Goal: Transaction & Acquisition: Subscribe to service/newsletter

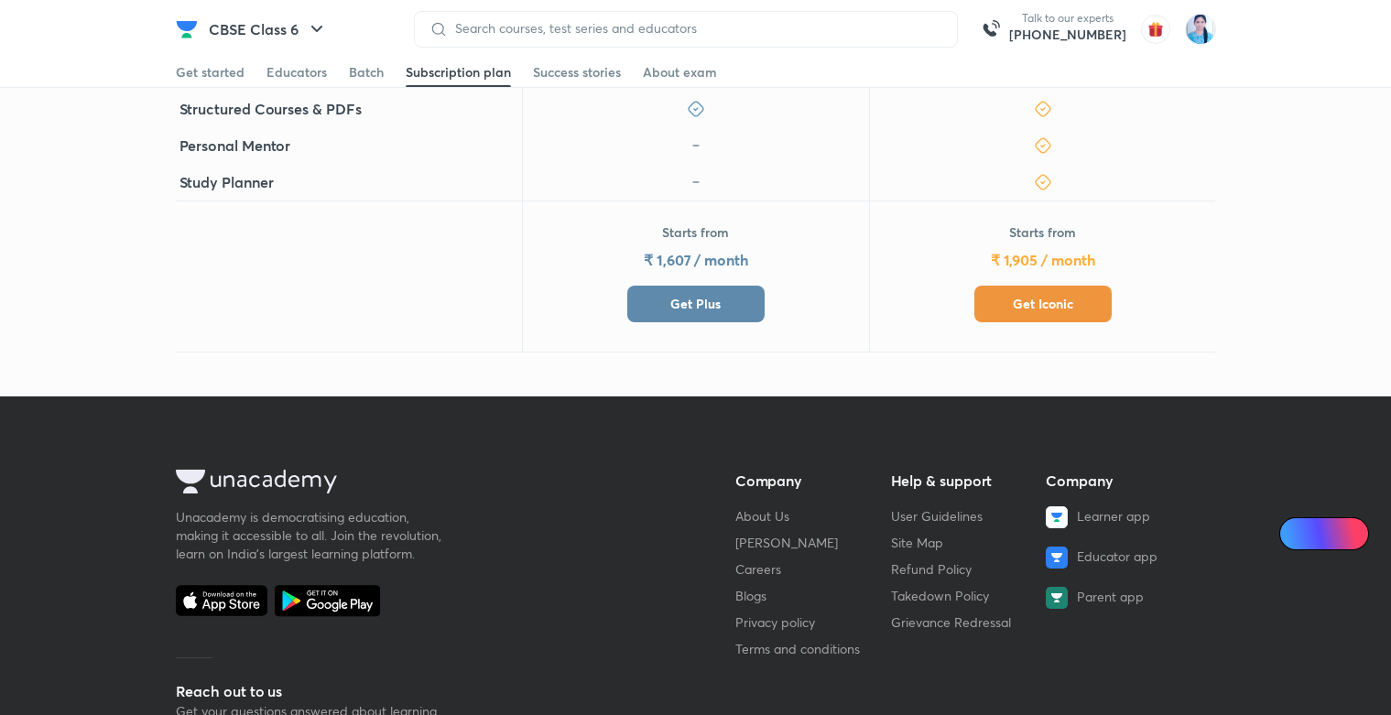
scroll to position [330, 0]
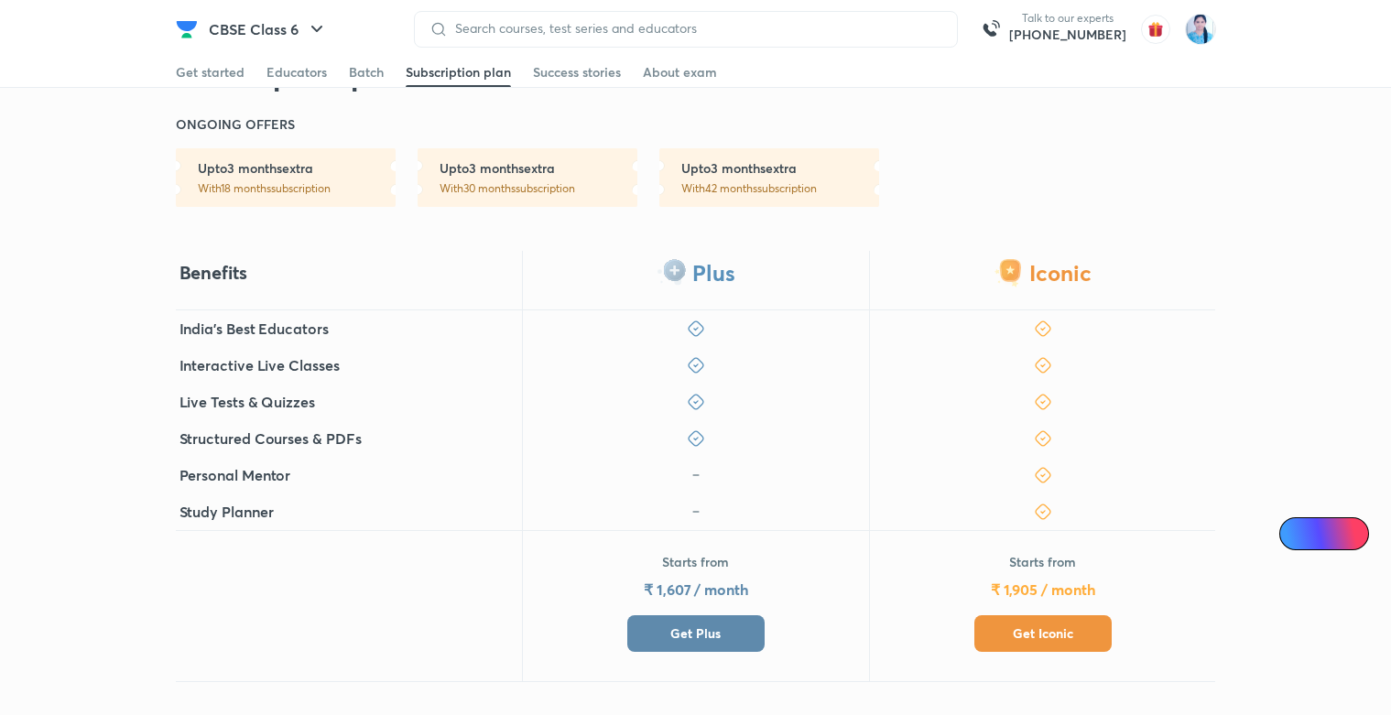
click at [764, 636] on button "Get Plus" at bounding box center [695, 633] width 137 height 37
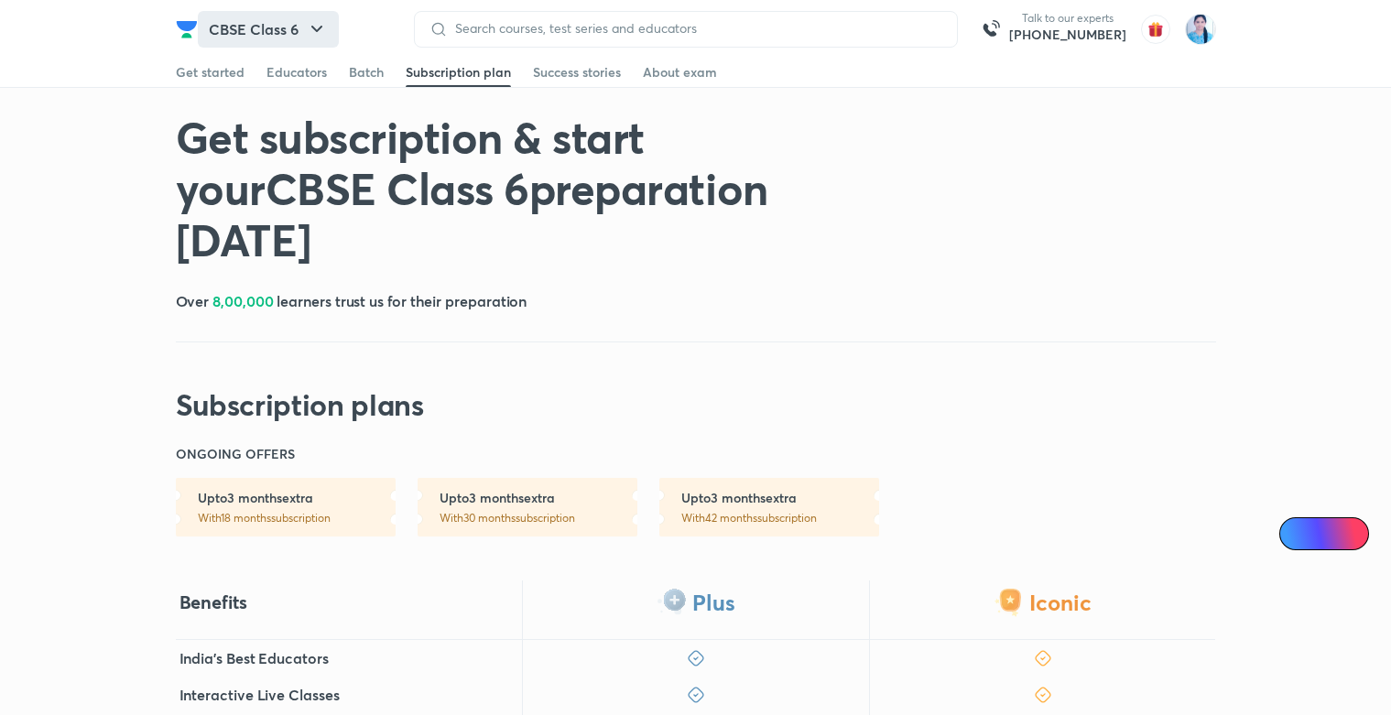
click at [273, 26] on button "CBSE Class 6" at bounding box center [268, 29] width 141 height 37
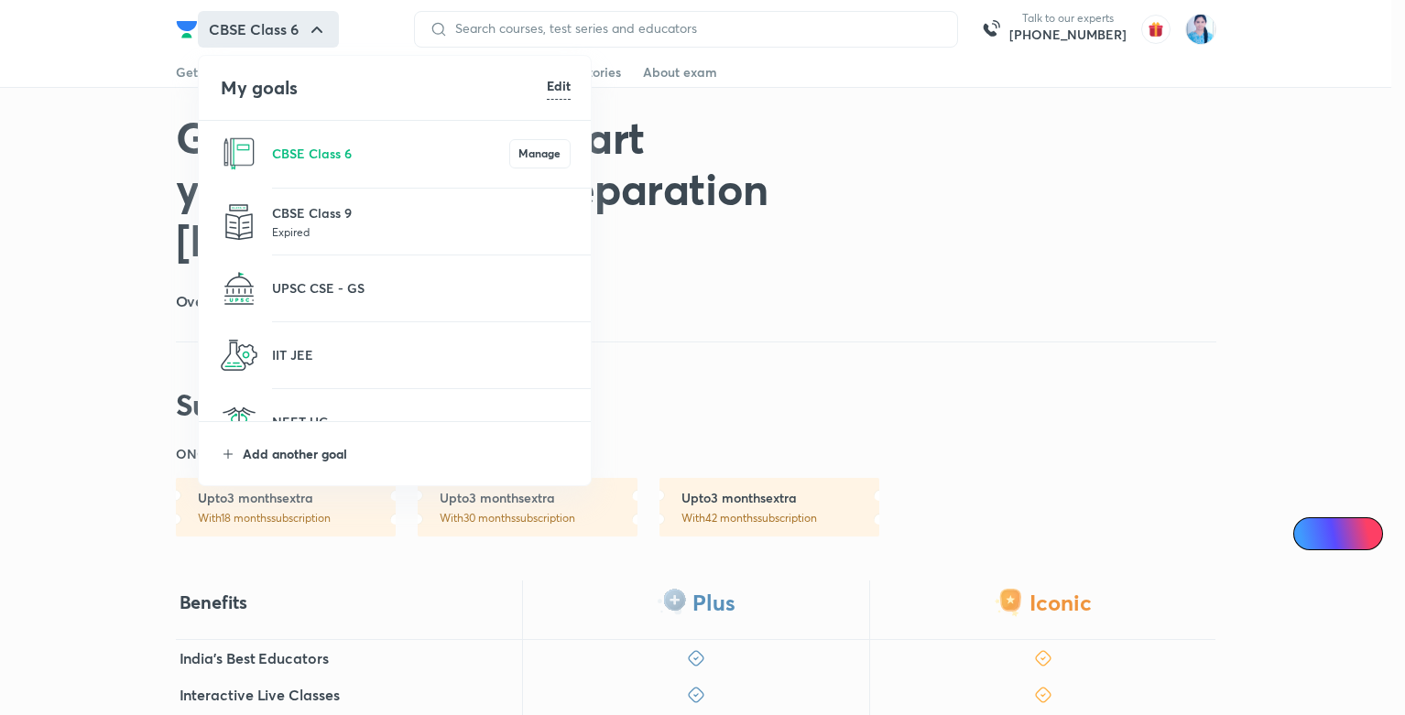
click at [324, 444] on p "Add another goal" at bounding box center [407, 453] width 328 height 19
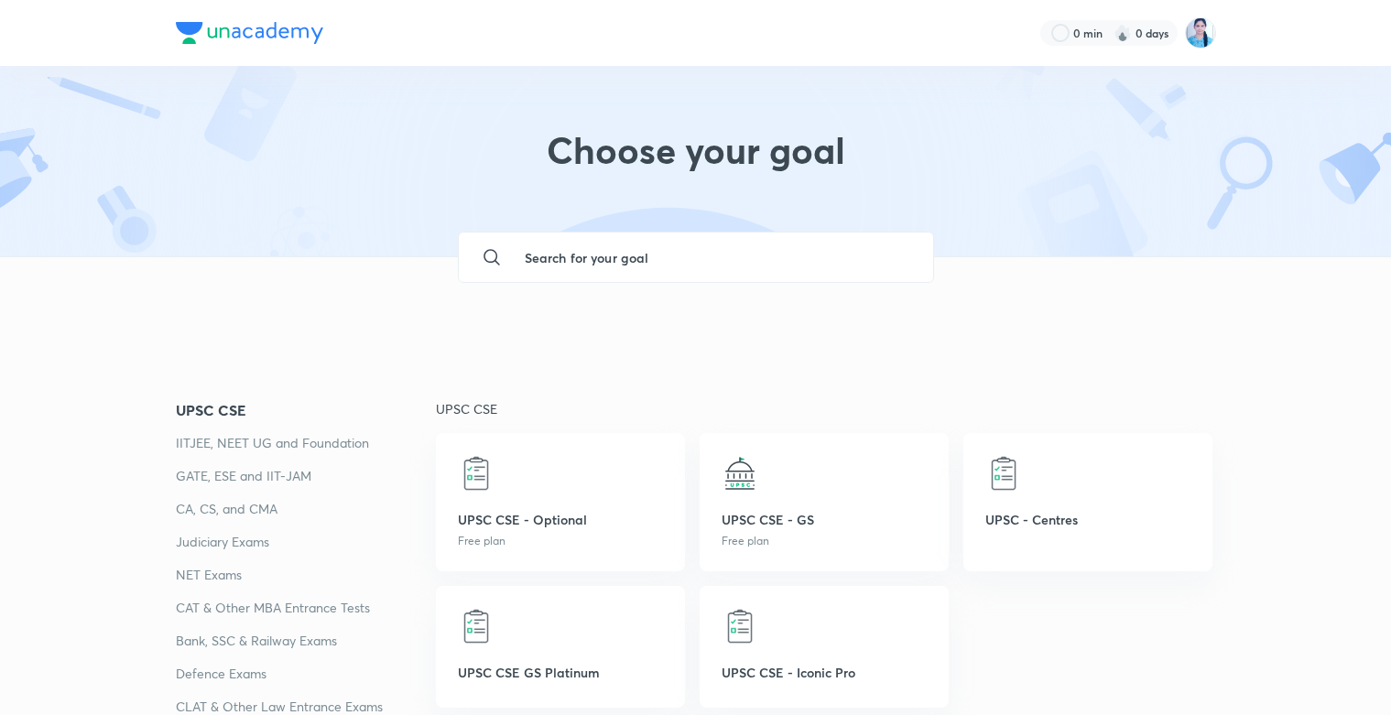
click at [518, 251] on input "text" at bounding box center [714, 257] width 408 height 49
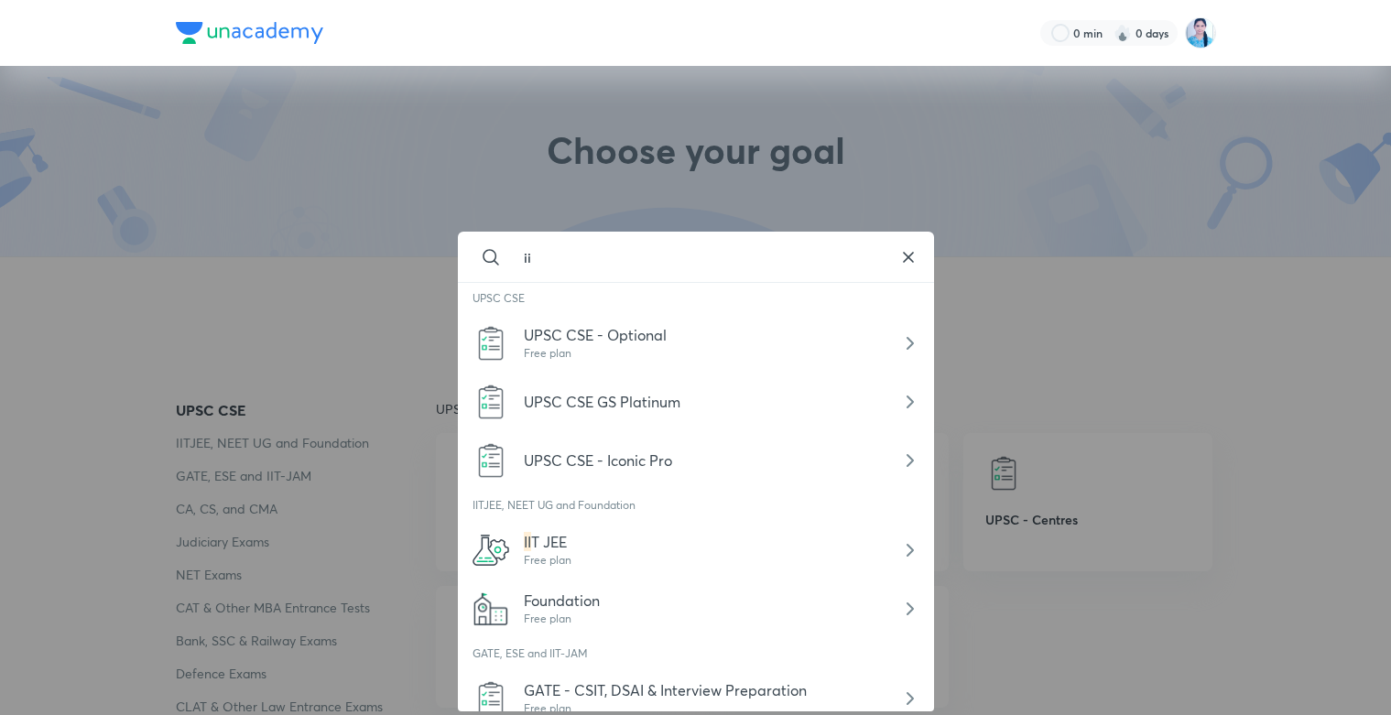
type input "i"
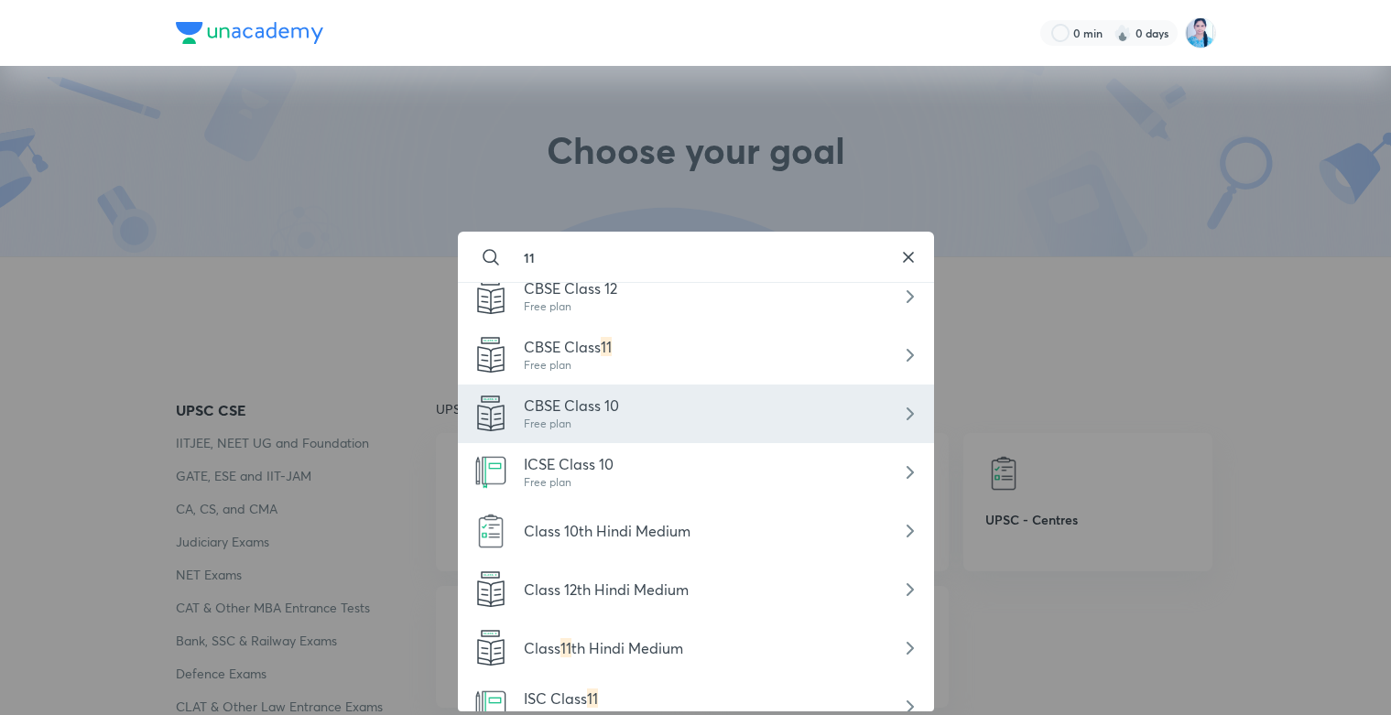
scroll to position [71, 0]
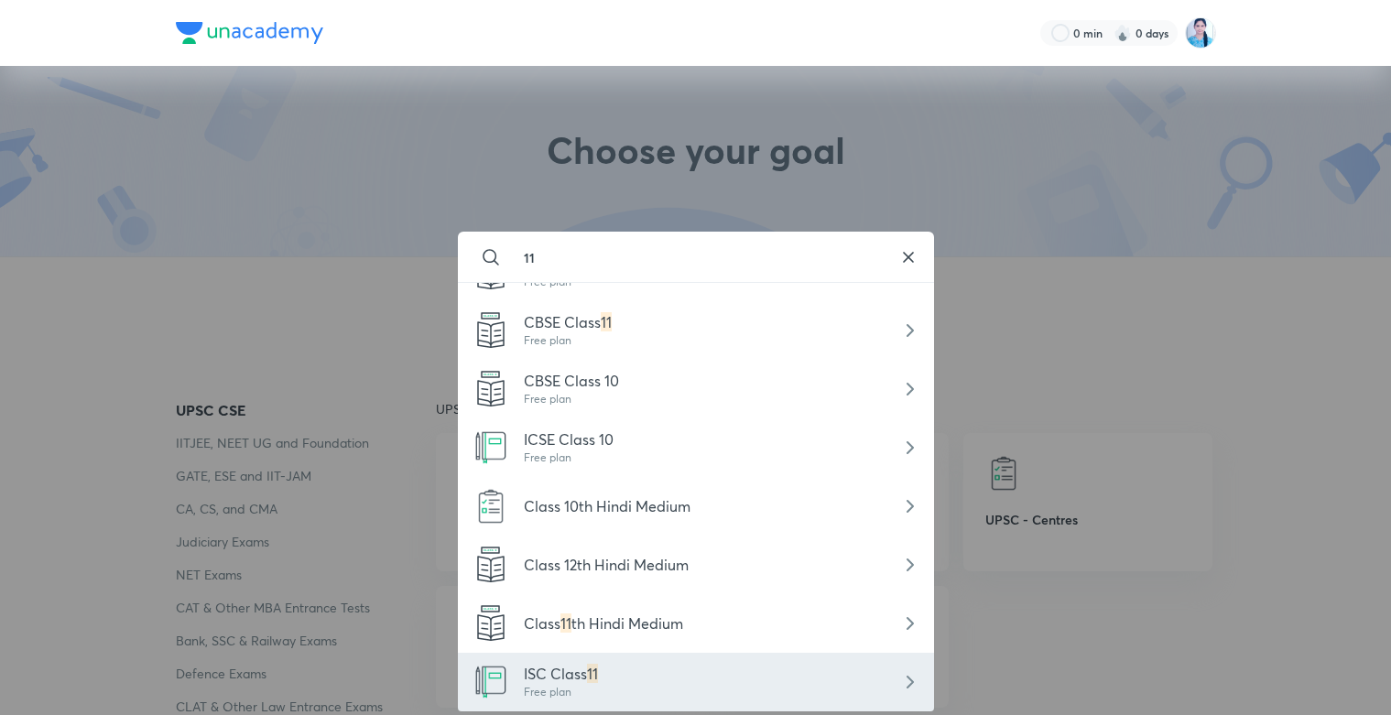
click at [587, 664] on span "ISC Class" at bounding box center [555, 673] width 63 height 19
type input "ISC Class 11"
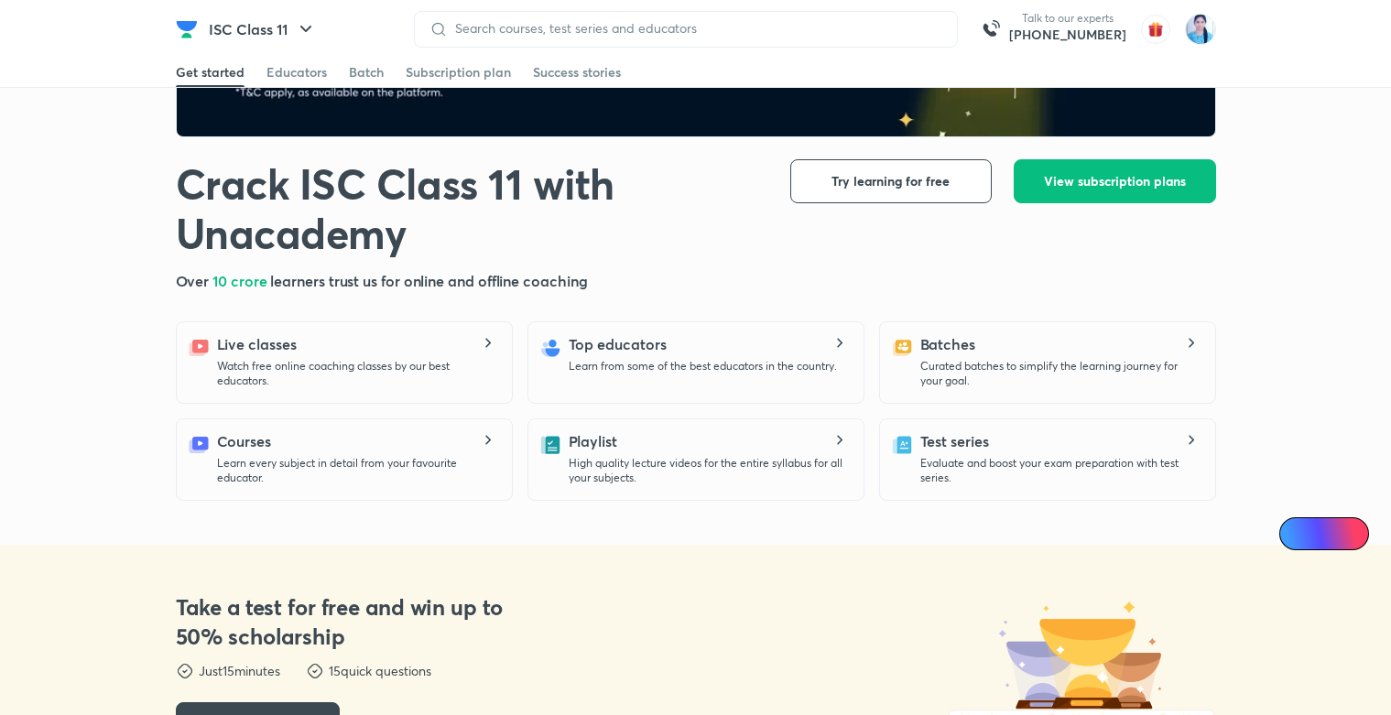
scroll to position [330, 0]
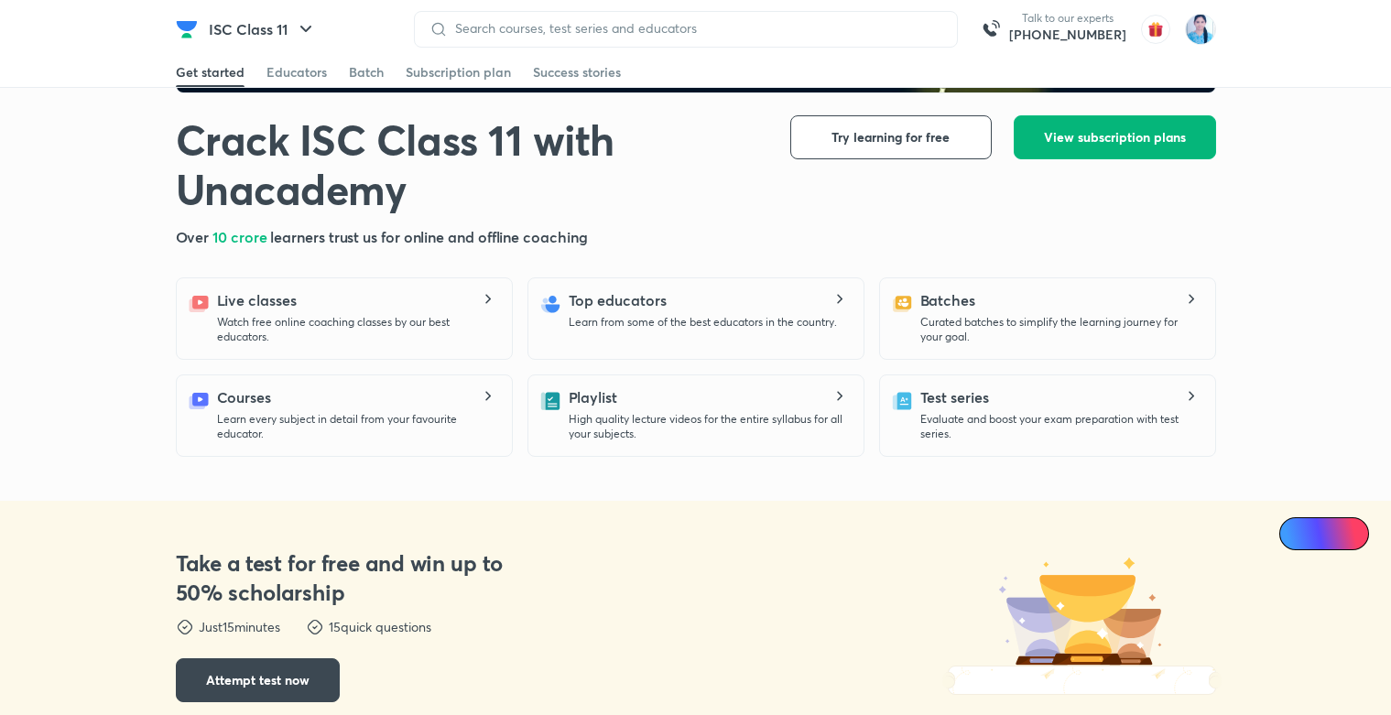
click at [1103, 147] on button "View subscription plans" at bounding box center [1115, 137] width 202 height 44
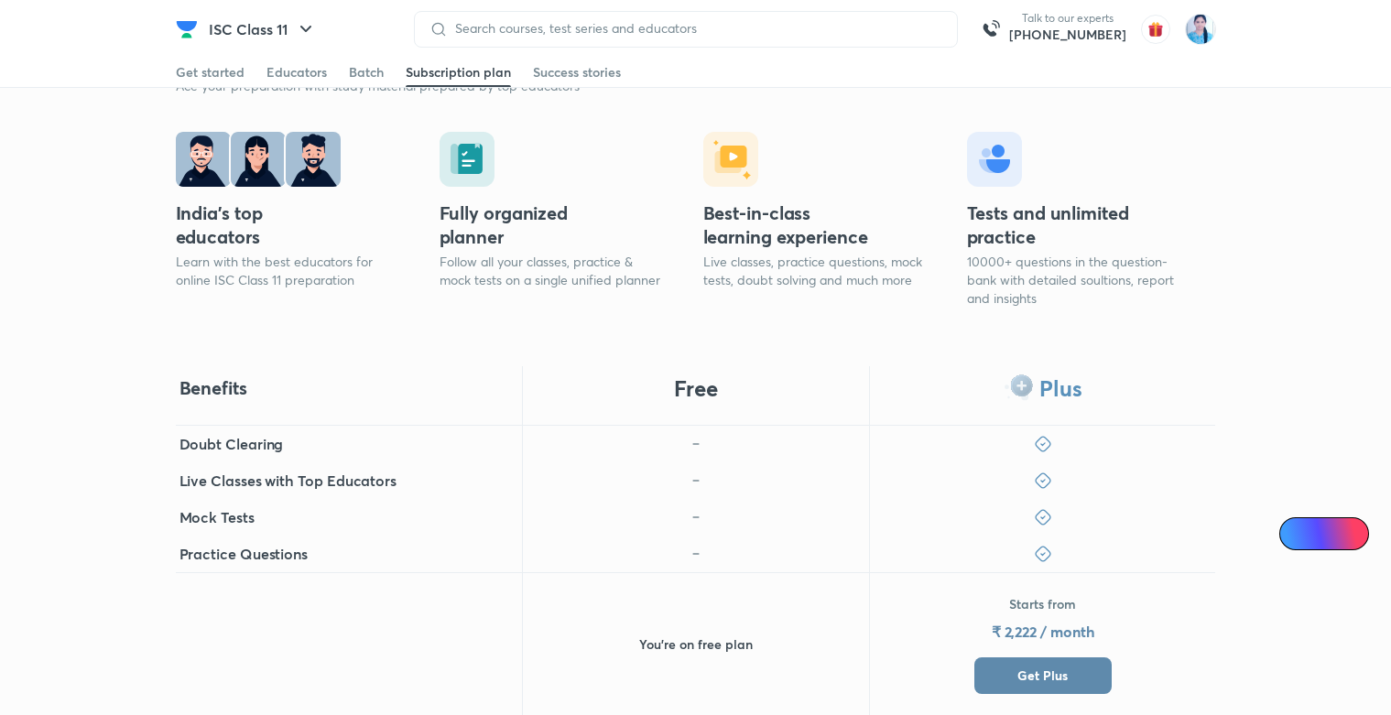
scroll to position [330, 0]
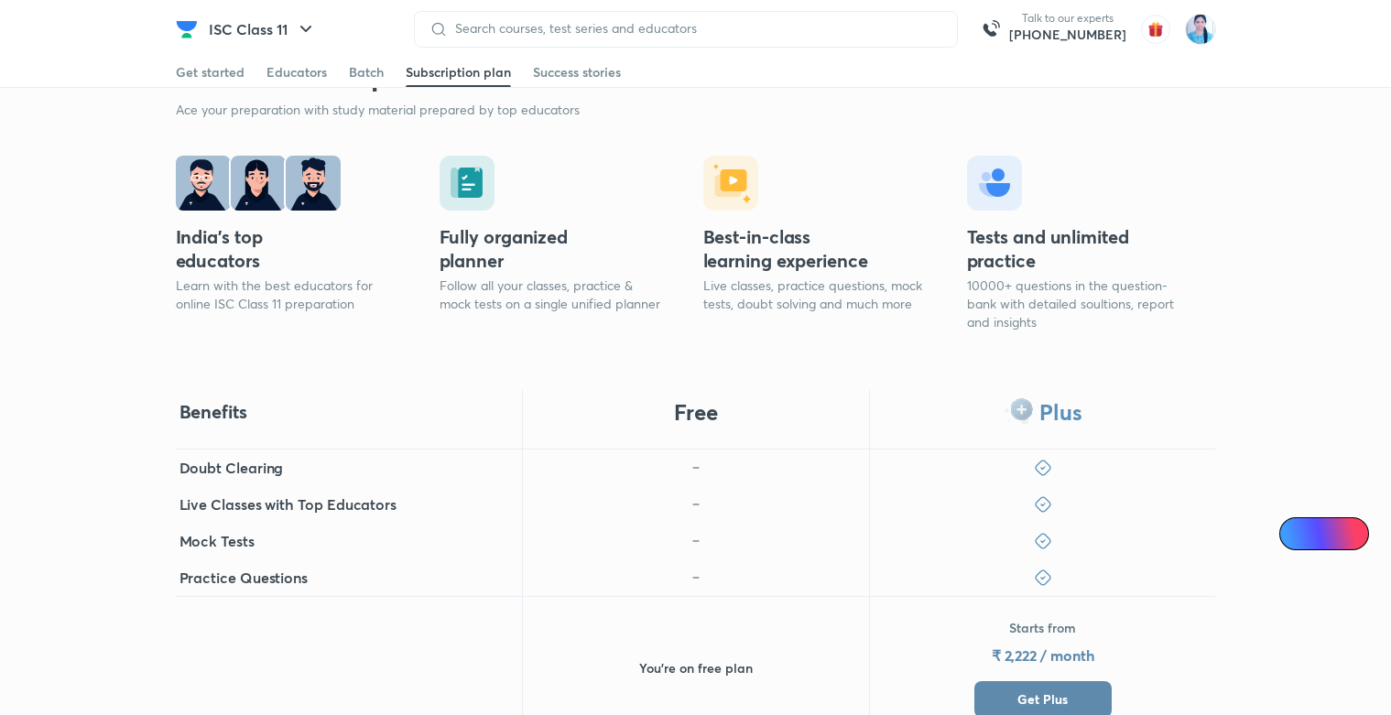
click at [1040, 690] on span "Get Plus" at bounding box center [1042, 699] width 50 height 18
